Goal: Ask a question: Seek information or help from site administrators or community

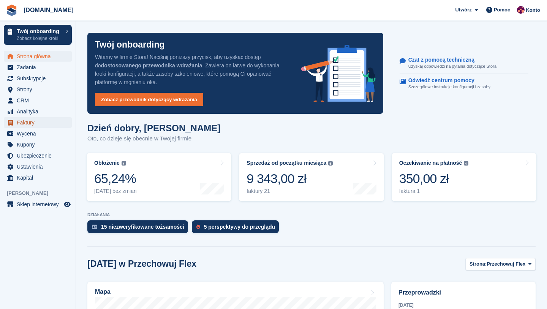
click at [33, 120] on span "Faktury" at bounding box center [40, 122] width 46 height 11
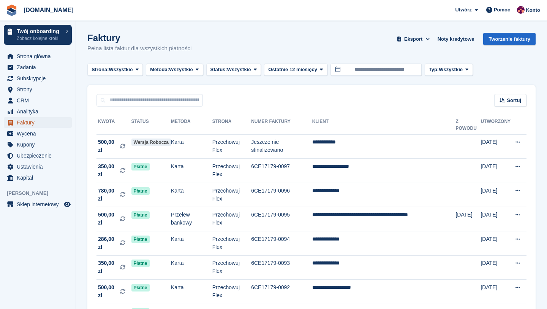
click at [32, 124] on span "Faktury" at bounding box center [40, 122] width 46 height 11
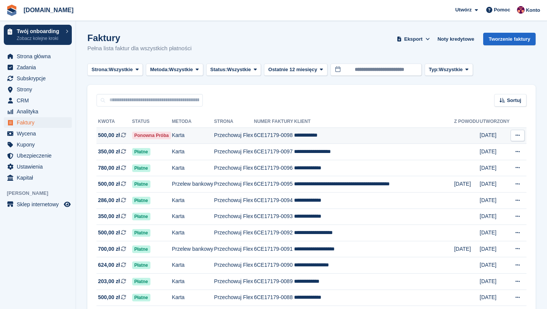
click at [113, 136] on span "500,00 zł" at bounding box center [109, 135] width 22 height 8
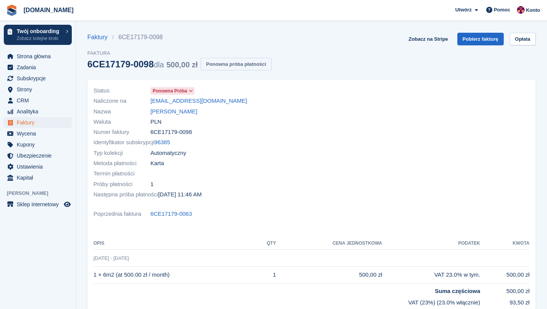
click at [246, 63] on button "Ponowna próba płatności" at bounding box center [236, 64] width 71 height 13
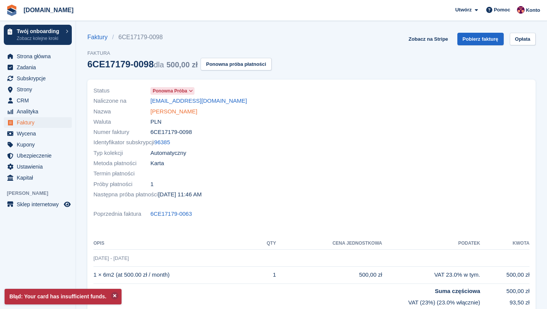
click at [179, 109] on link "[PERSON_NAME]" at bounding box center [174, 111] width 47 height 9
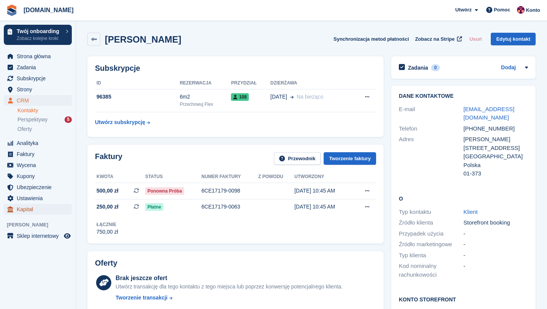
click at [37, 209] on span "Kapitał" at bounding box center [40, 209] width 46 height 11
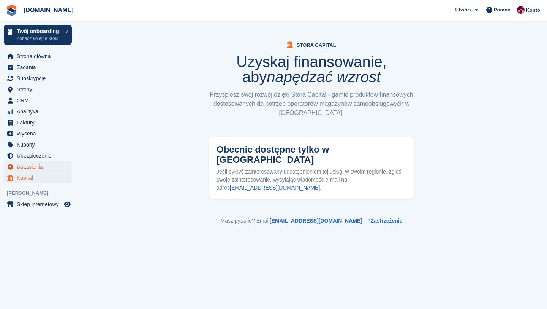
click at [40, 166] on span "Ustawienia" at bounding box center [40, 166] width 46 height 11
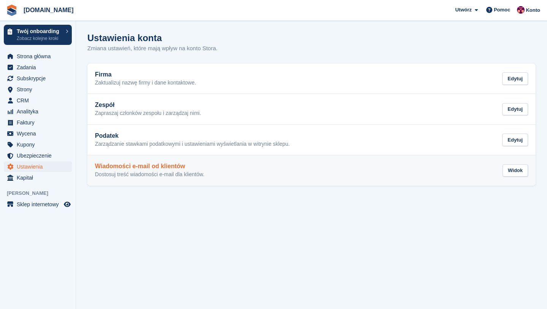
click at [147, 165] on h2 "Wiadomości e-mail od klientów" at bounding box center [149, 166] width 109 height 7
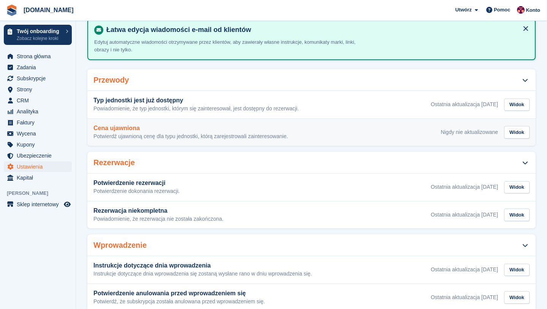
scroll to position [44, 0]
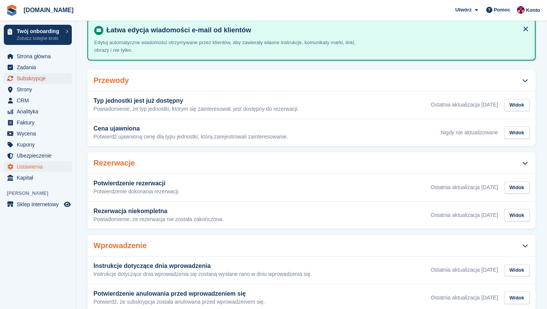
click at [36, 81] on span "Subskrypcje" at bounding box center [40, 78] width 46 height 11
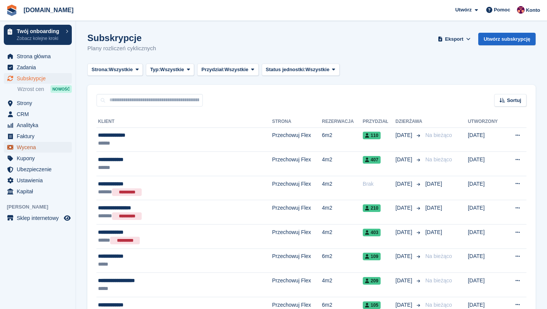
click at [30, 145] on span "Wycena" at bounding box center [40, 147] width 46 height 11
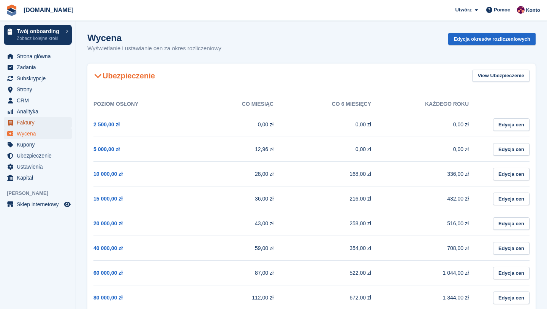
click at [32, 125] on span "Faktury" at bounding box center [40, 122] width 46 height 11
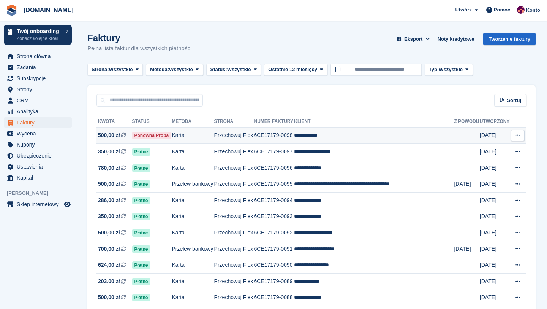
click at [115, 136] on span "500,00 zł" at bounding box center [109, 135] width 22 height 8
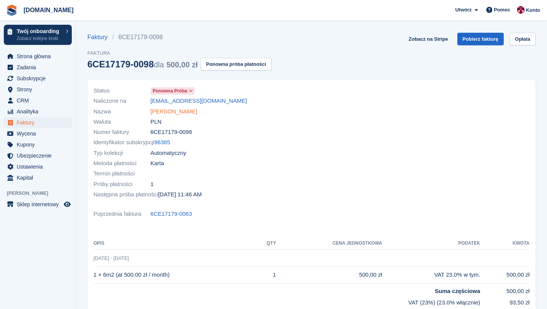
click at [166, 113] on link "[PERSON_NAME]" at bounding box center [174, 111] width 47 height 9
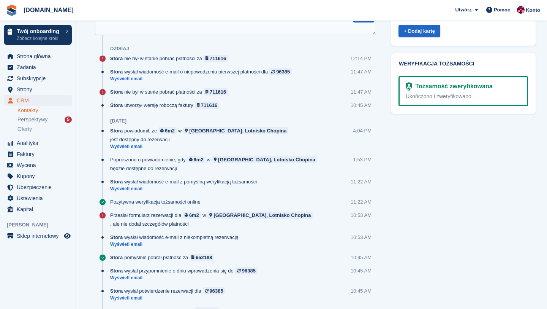
scroll to position [392, 0]
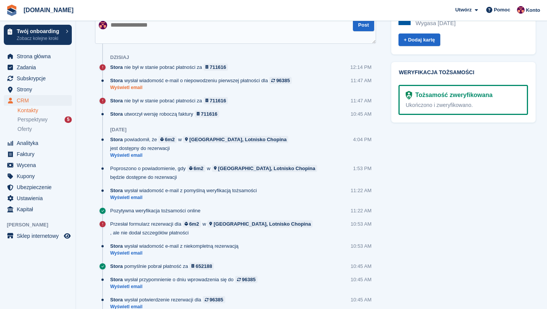
click at [135, 89] on link "Wyświetl email" at bounding box center [202, 87] width 185 height 6
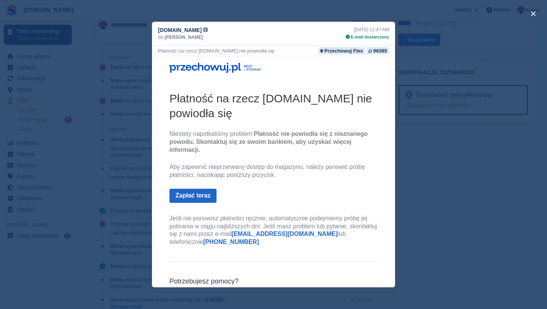
drag, startPoint x: 157, startPoint y: 52, endPoint x: 279, endPoint y: 53, distance: 121.6
click at [280, 53] on div "Płatność na rzecz przechowuj.pl nie powiodła się Przechowuj Flex 96385" at bounding box center [273, 51] width 243 height 11
copy div "Płatność na rzecz [DOMAIN_NAME] nie powiodła się"
click at [144, 65] on div "close" at bounding box center [273, 154] width 547 height 309
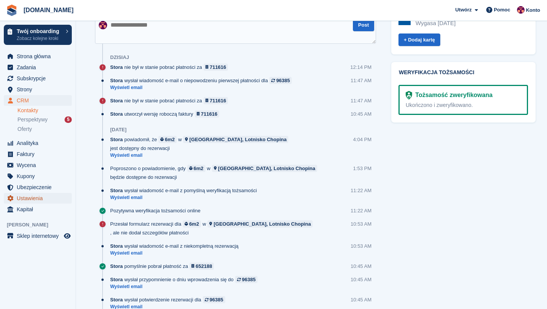
click at [43, 200] on span "Ustawienia" at bounding box center [40, 198] width 46 height 11
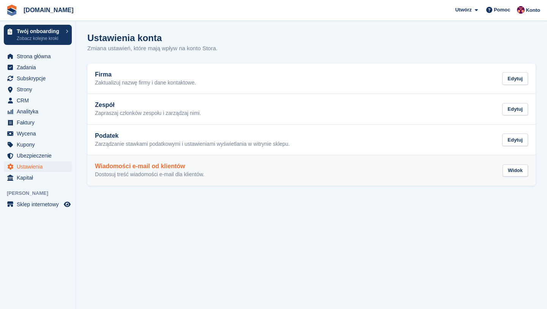
click at [127, 177] on p "Dostosuj treść wiadomości e-mail dla klientów." at bounding box center [149, 174] width 109 height 7
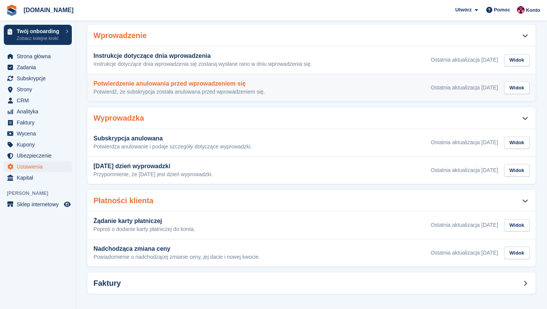
scroll to position [257, 0]
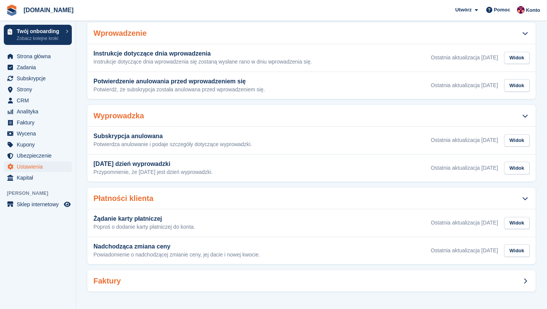
click at [296, 279] on div "Faktury" at bounding box center [311, 280] width 448 height 21
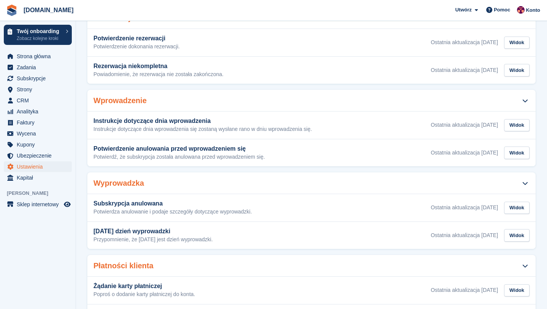
scroll to position [0, 0]
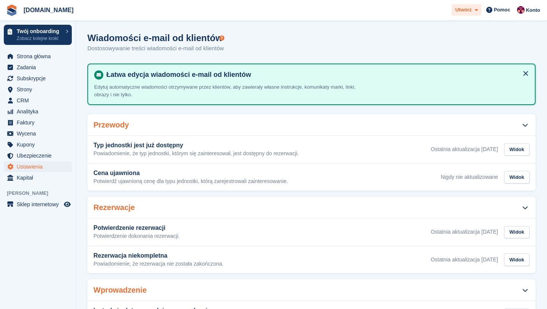
click at [466, 7] on span "Utwórz" at bounding box center [463, 10] width 16 height 8
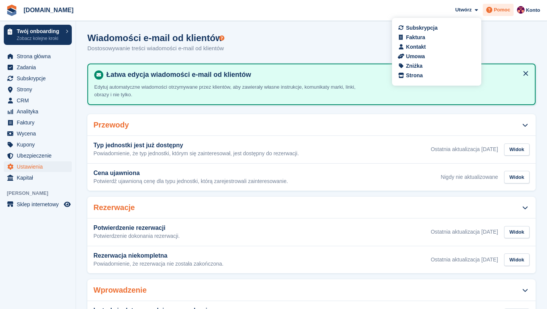
click at [492, 14] on span at bounding box center [489, 9] width 9 height 9
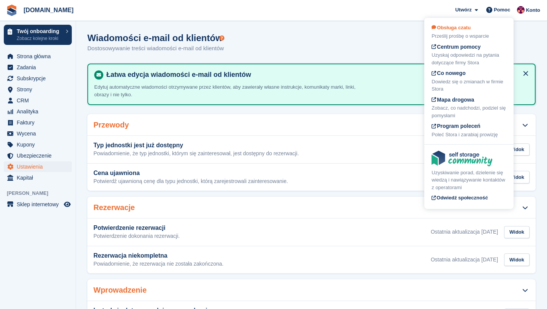
click at [468, 35] on div "Prześlij prośbę o wsparcie" at bounding box center [469, 36] width 75 height 8
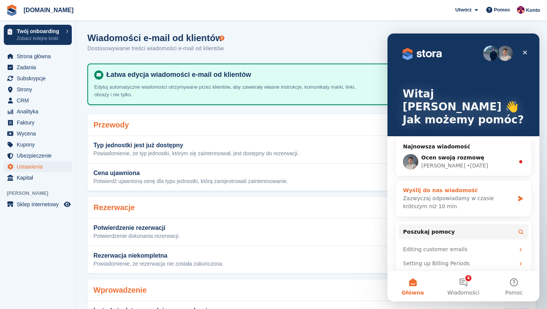
click at [445, 194] on div "Zazwyczaj odpowiadamy w czasie krótszym niż 10 min" at bounding box center [458, 202] width 111 height 16
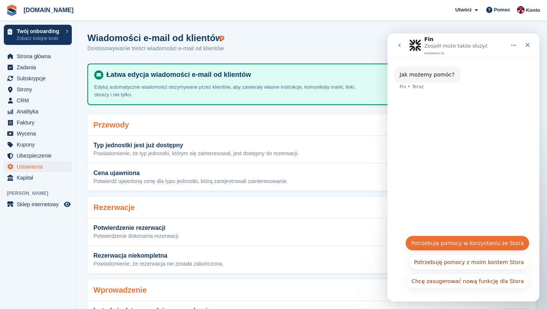
click at [456, 246] on button "Potrzebuję pomocy w korzystaniu ze Stora" at bounding box center [468, 242] width 124 height 15
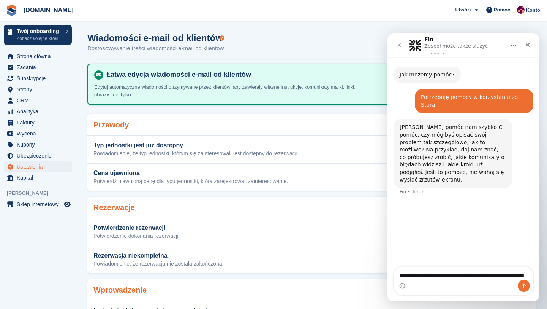
type textarea "**********"
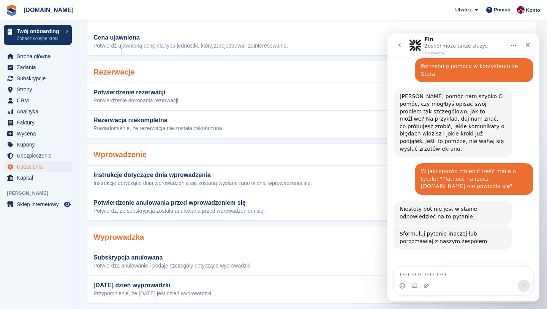
scroll to position [136, 0]
click at [487, 263] on button "Uzyskaj dodatkową pomoc 👤" at bounding box center [484, 270] width 90 height 15
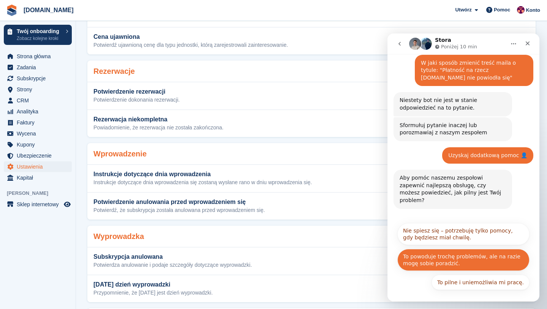
click at [446, 249] on button "To powoduje trochę problemów, ale na razie mogę sobie poradzić." at bounding box center [464, 260] width 132 height 22
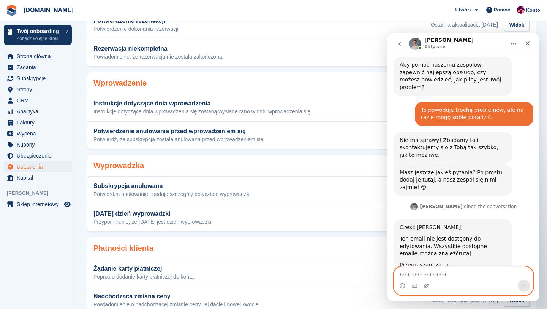
scroll to position [312, 0]
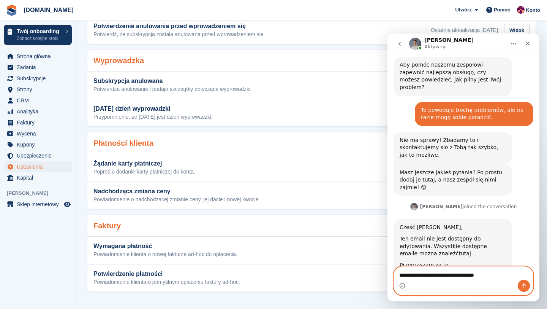
type textarea "**********"
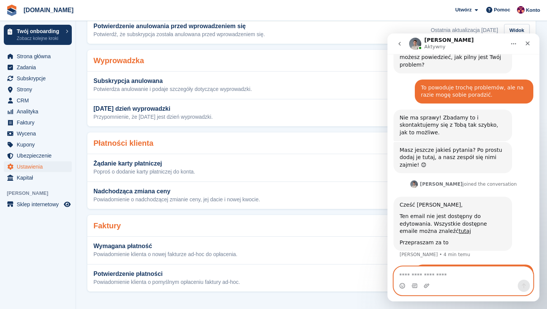
scroll to position [272, 0]
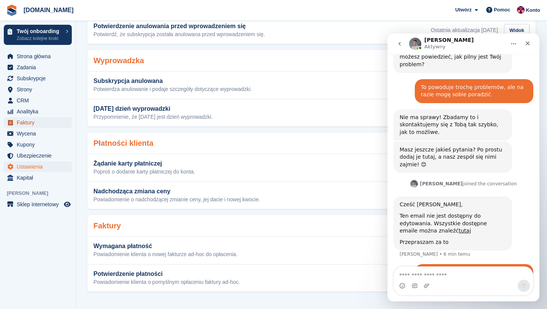
click at [29, 125] on span "Faktury" at bounding box center [40, 122] width 46 height 11
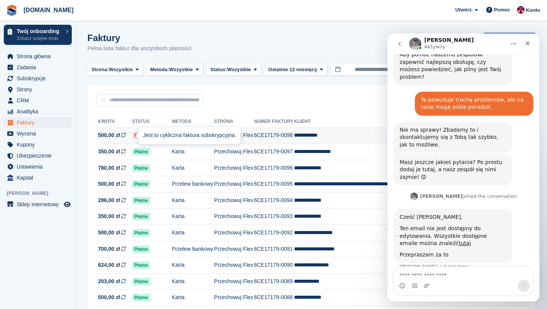
scroll to position [272, 0]
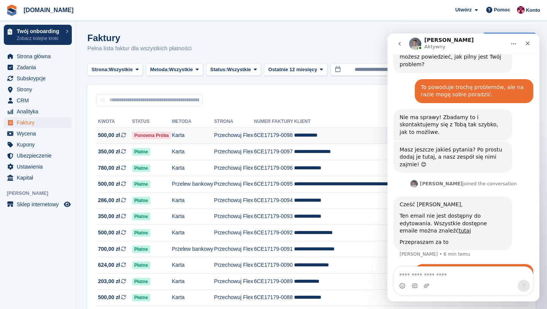
click at [297, 135] on td "**********" at bounding box center [374, 135] width 160 height 16
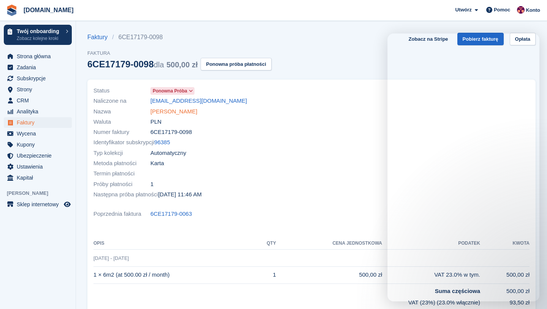
click at [176, 111] on link "[PERSON_NAME]" at bounding box center [174, 111] width 47 height 9
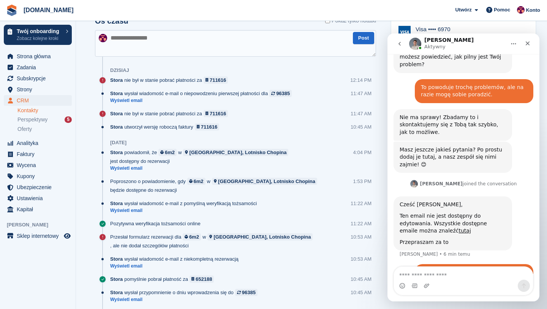
scroll to position [357, 0]
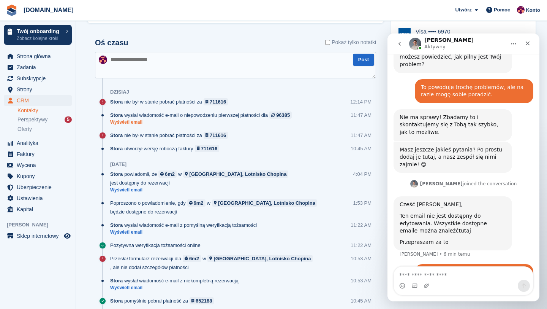
click at [136, 120] on link "Wyświetl email" at bounding box center [202, 122] width 185 height 6
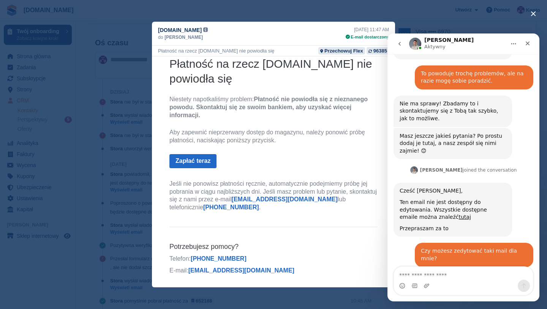
scroll to position [302, 0]
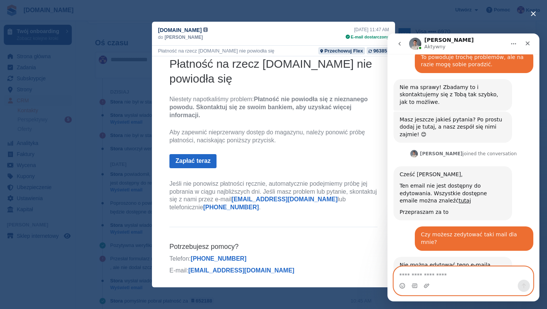
click at [437, 275] on textarea "Napisz wiadomość..." at bounding box center [463, 272] width 139 height 13
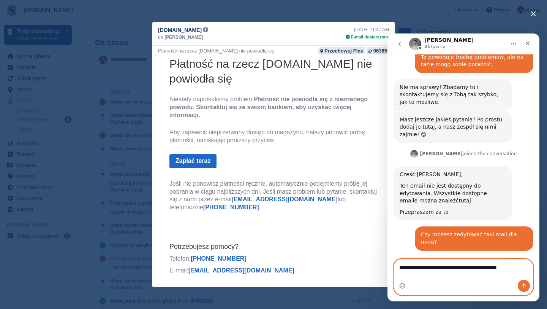
scroll to position [309, 0]
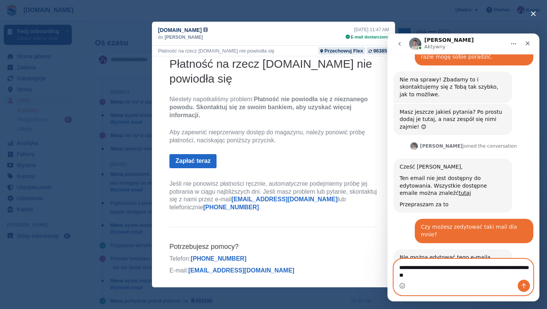
click at [487, 266] on textarea "**********" at bounding box center [463, 269] width 139 height 21
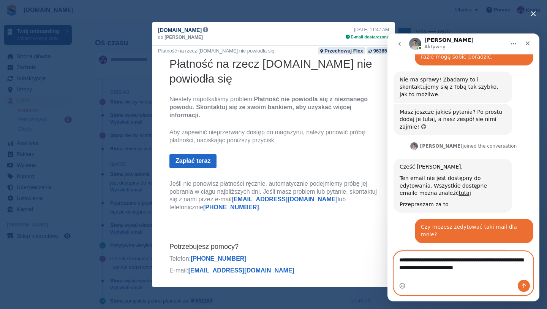
scroll to position [317, 0]
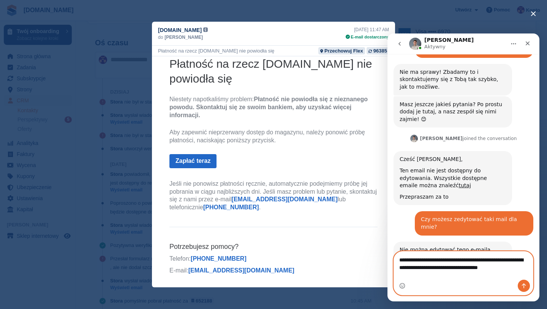
click at [474, 277] on textarea "**********" at bounding box center [463, 265] width 139 height 28
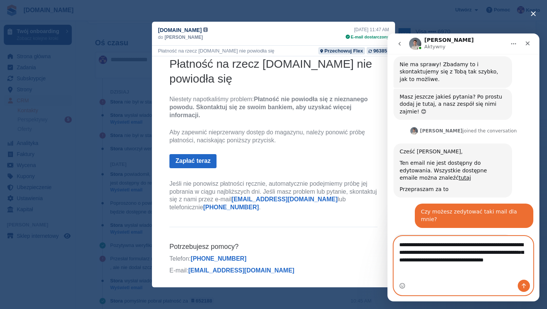
scroll to position [332, 0]
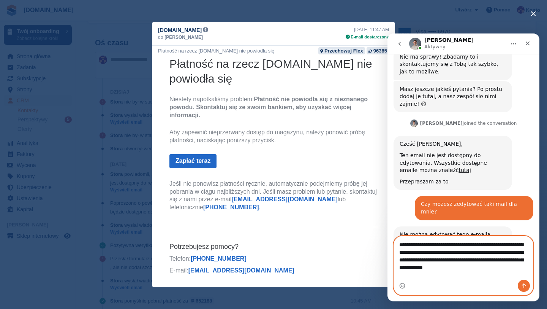
type textarea "**********"
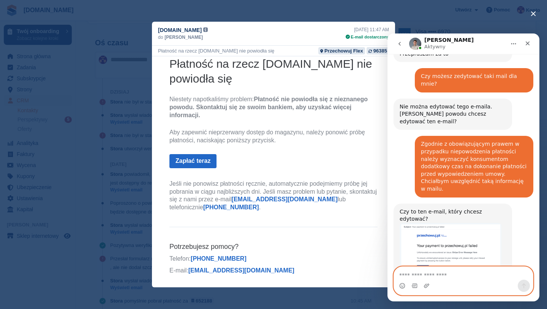
scroll to position [478, 0]
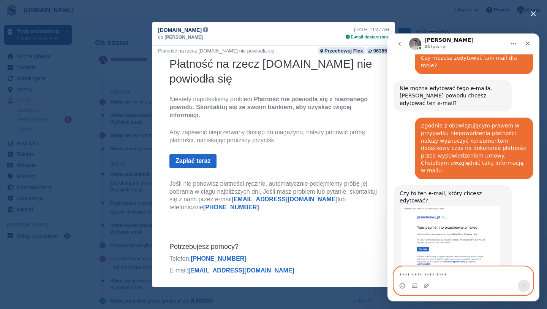
click at [460, 278] on textarea "Napisz wiadomość..." at bounding box center [463, 272] width 139 height 13
type textarea "**********"
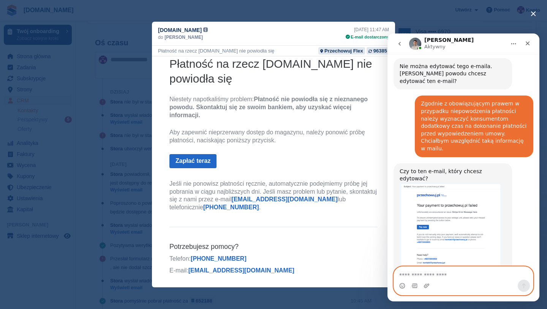
scroll to position [501, 0]
click at [480, 273] on textarea "Napisz wiadomość..." at bounding box center [463, 272] width 139 height 13
click at [473, 273] on textarea "Napisz wiadomość..." at bounding box center [463, 272] width 139 height 13
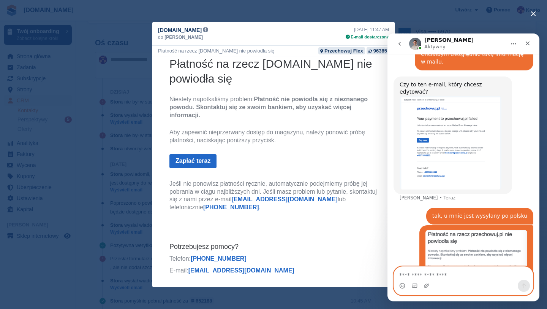
scroll to position [586, 0]
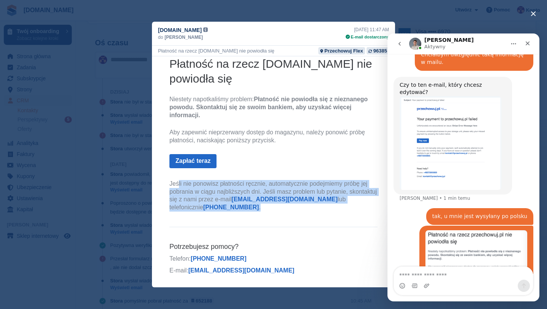
drag, startPoint x: 171, startPoint y: 182, endPoint x: 226, endPoint y: 205, distance: 59.5
click at [226, 205] on p "Jeśli nie ponowisz płatności ręcznie, automatycznie podejmiemy próbę jej pobran…" at bounding box center [274, 196] width 208 height 32
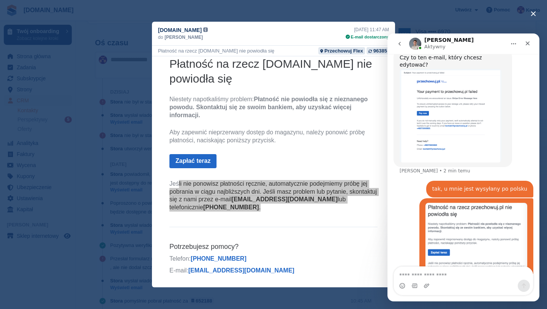
scroll to position [616, 0]
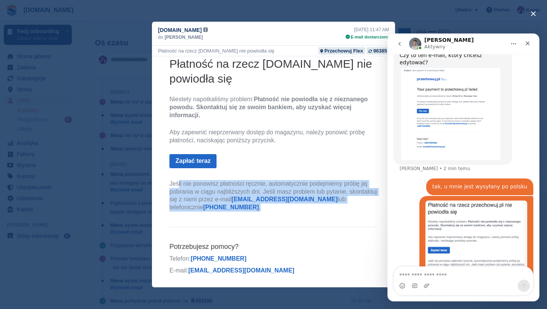
click at [215, 182] on p "Jeśli nie ponowisz płatności ręcznie, automatycznie podejmiemy próbę jej pobran…" at bounding box center [274, 196] width 208 height 32
drag, startPoint x: 219, startPoint y: 213, endPoint x: 171, endPoint y: 184, distance: 56.3
click at [171, 184] on th "Płatność na rzecz przechowuj.pl nie powiodła się Niestety napotkaliśmy problem:…" at bounding box center [274, 135] width 208 height 159
copy p "Jeśli nie ponowisz płatności ręcznie, automatycznie podejmiemy próbę jej pobran…"
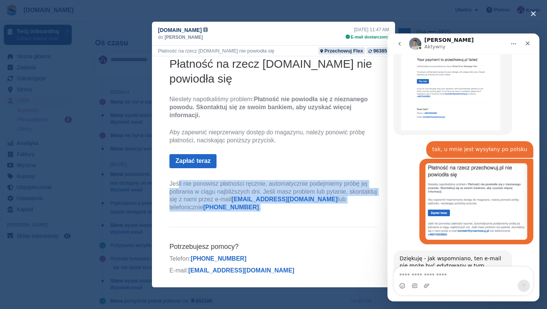
scroll to position [651, 0]
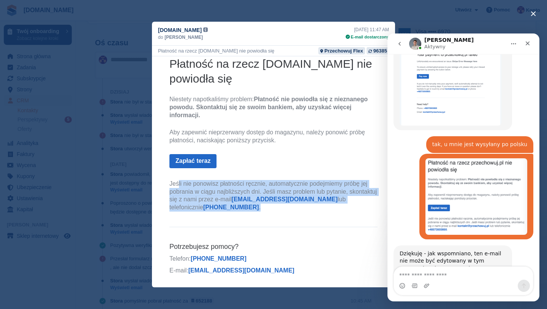
click at [238, 204] on p "Jeśli nie ponowisz płatności ręcznie, automatycznie podejmiemy próbę jej pobran…" at bounding box center [274, 196] width 208 height 32
drag, startPoint x: 234, startPoint y: 207, endPoint x: 171, endPoint y: 185, distance: 67.1
click at [171, 185] on p "Jeśli nie ponowisz płatności ręcznie, automatycznie podejmiemy próbę jej pobran…" at bounding box center [274, 196] width 208 height 32
copy p "Jeśli nie ponowisz płatności ręcznie, automatycznie podejmiemy próbę jej pobran…"
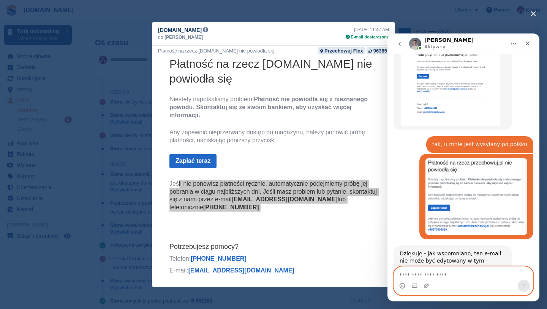
click at [426, 273] on textarea "Napisz wiadomość..." at bounding box center [463, 272] width 139 height 13
paste textarea "**********"
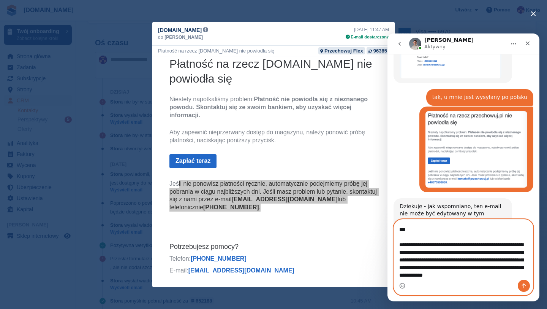
scroll to position [59, 0]
drag, startPoint x: 461, startPoint y: 253, endPoint x: 452, endPoint y: 253, distance: 8.7
click at [452, 253] on textarea "**********" at bounding box center [463, 249] width 139 height 60
type textarea "**********"
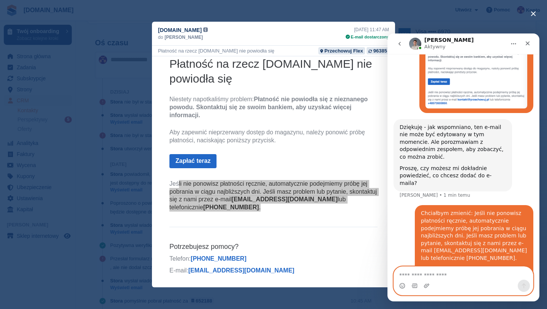
scroll to position [792, 0]
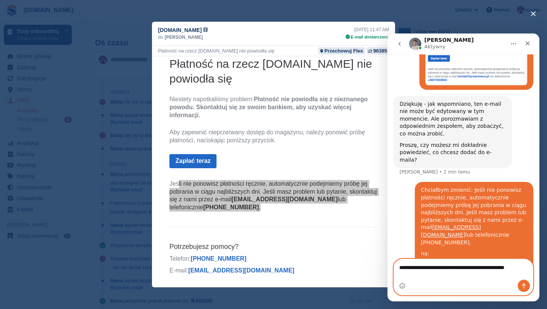
type textarea "**********"
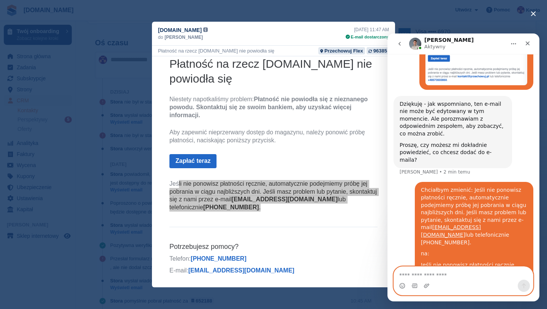
scroll to position [818, 0]
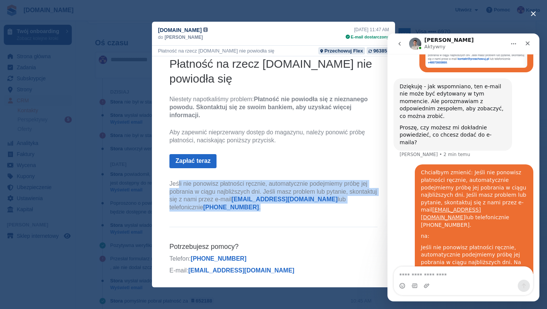
click at [274, 111] on p "Niestety napotkaliśmy problem: Płatność nie powiodła się z nieznanego powodu. S…" at bounding box center [274, 107] width 208 height 24
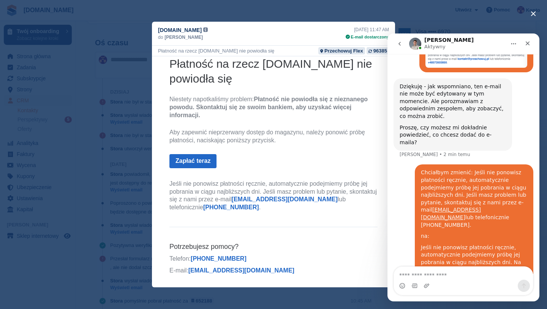
click at [226, 11] on div "close" at bounding box center [273, 154] width 547 height 309
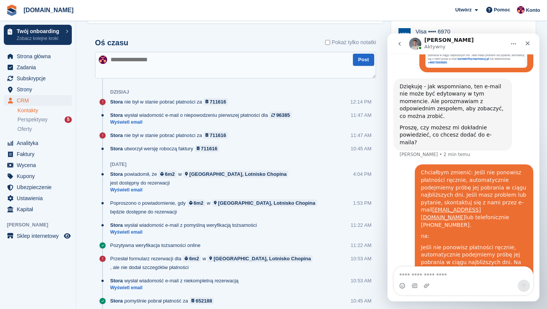
click at [87, 86] on div "Subskrypcje ID Rezerwacja Przydział Dzierżawa 96385 6m2 Przechowuj Flex 108 19 …" at bounding box center [236, 70] width 304 height 751
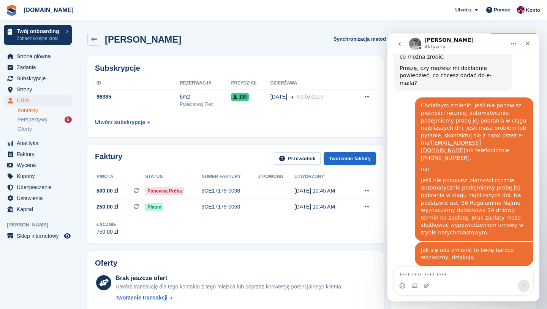
scroll to position [902, 0]
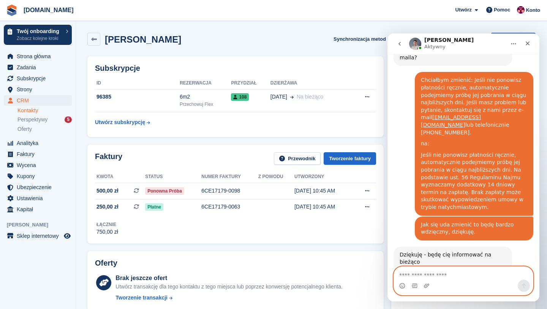
click at [455, 274] on textarea "Napisz wiadomość..." at bounding box center [463, 272] width 139 height 13
type textarea "**********"
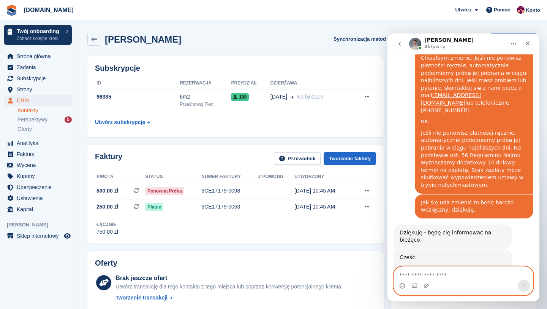
scroll to position [925, 0]
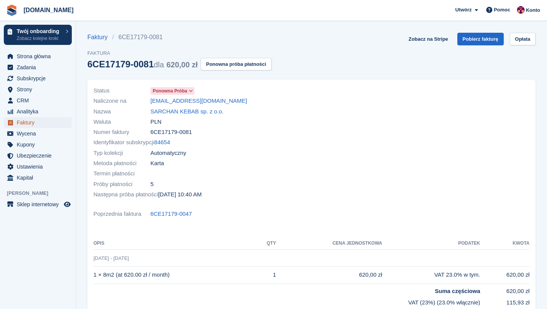
click at [31, 127] on span "Faktury" at bounding box center [40, 122] width 46 height 11
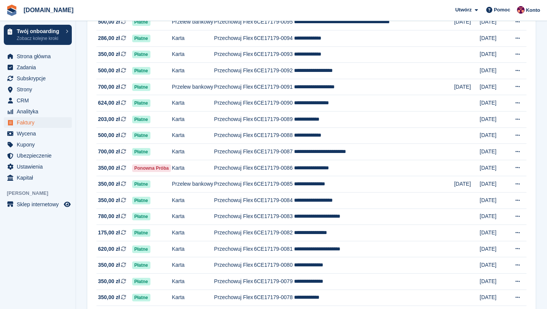
scroll to position [164, 0]
